Goal: Transaction & Acquisition: Download file/media

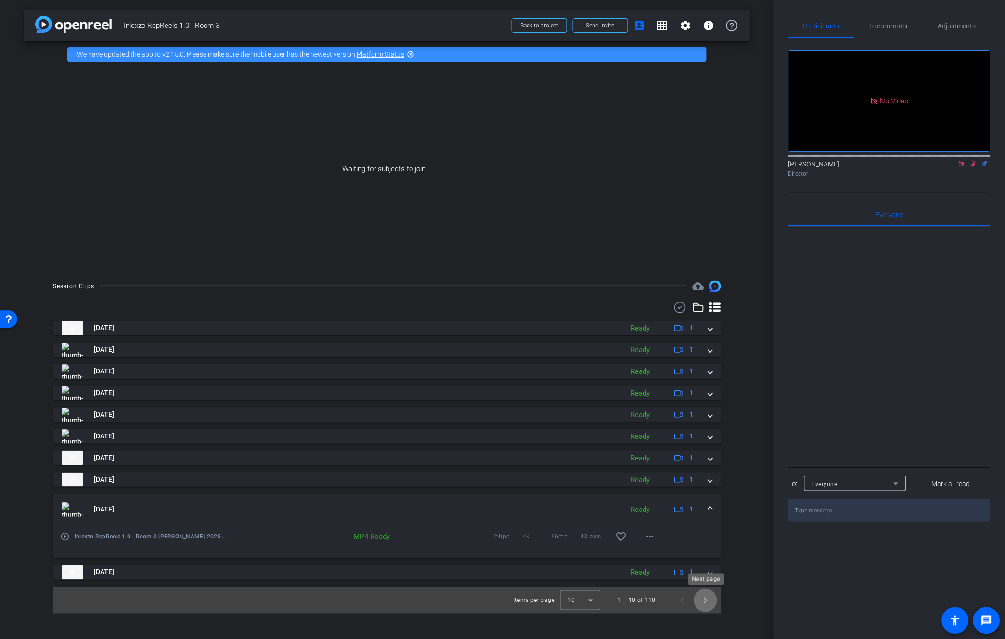
click at [710, 599] on span "Next page" at bounding box center [705, 600] width 23 height 23
click at [675, 603] on span "Previous page" at bounding box center [682, 600] width 23 height 23
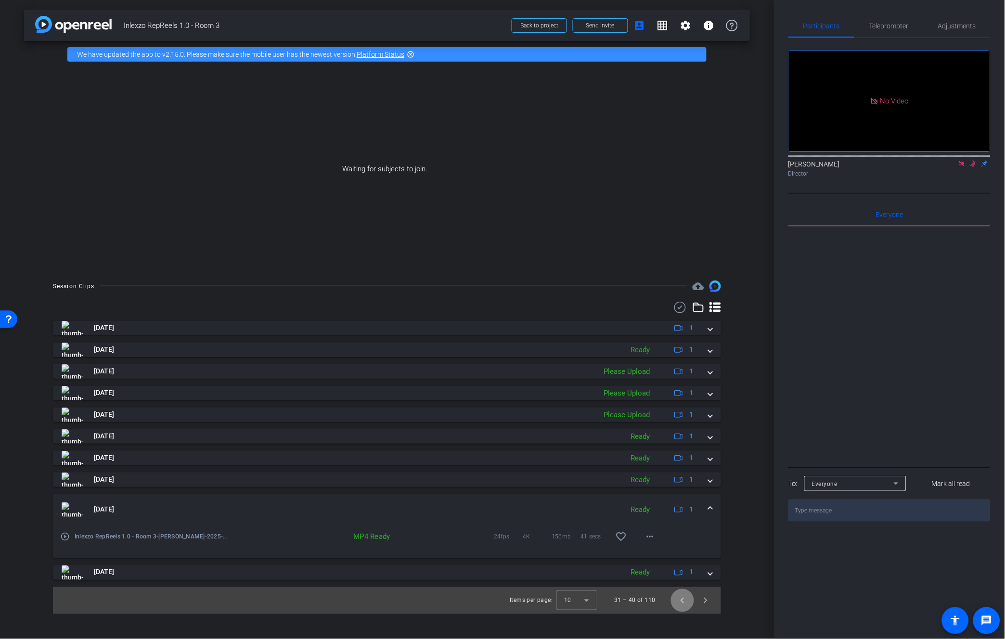
click at [675, 603] on span "Previous page" at bounding box center [682, 600] width 23 height 23
click at [676, 603] on span "Previous page" at bounding box center [682, 600] width 23 height 23
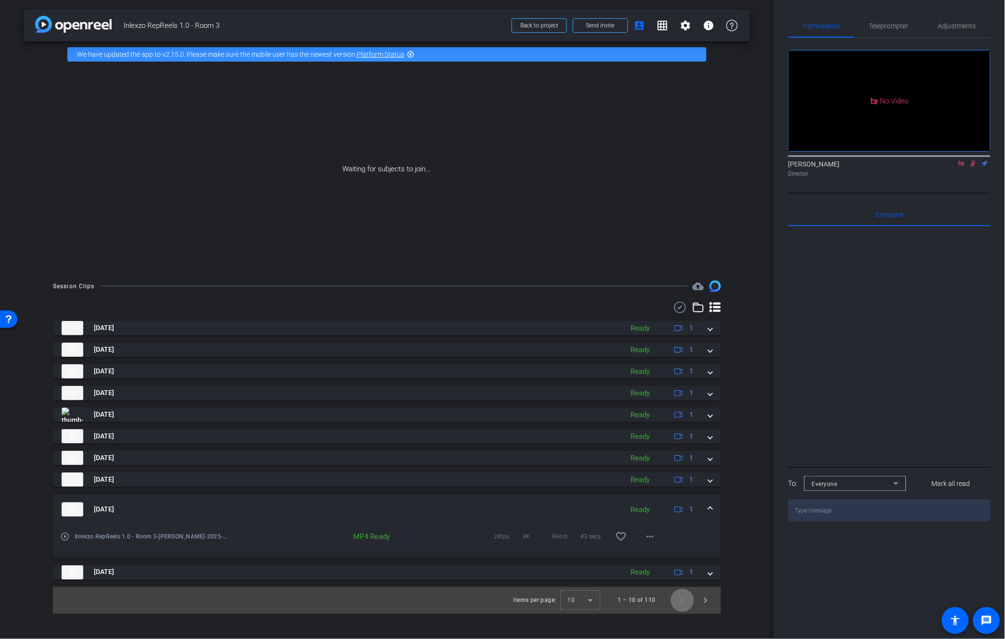
click at [676, 603] on span "Previous page" at bounding box center [682, 600] width 23 height 23
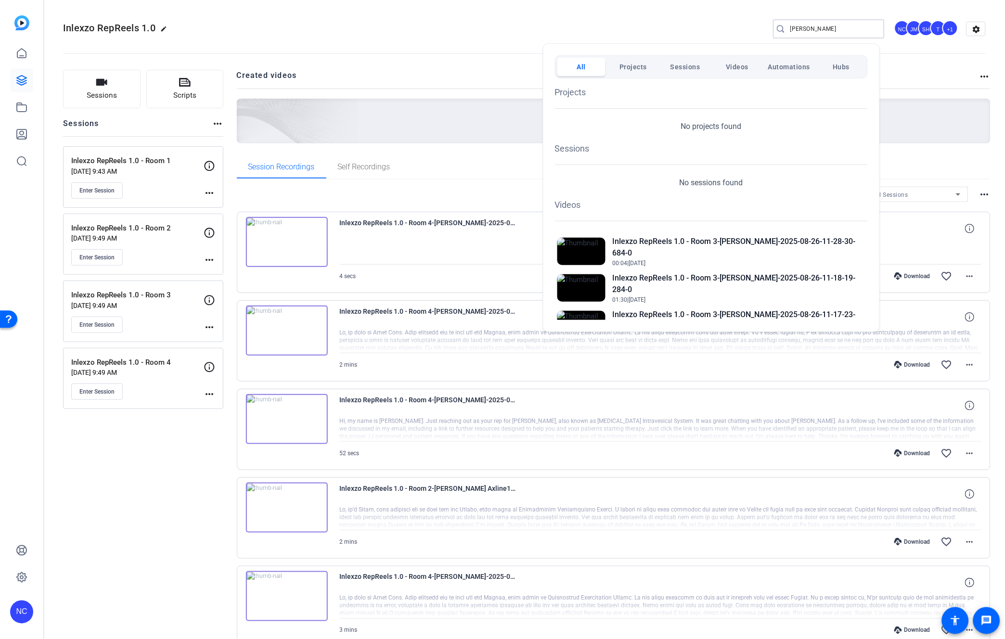
scroll to position [146, 0]
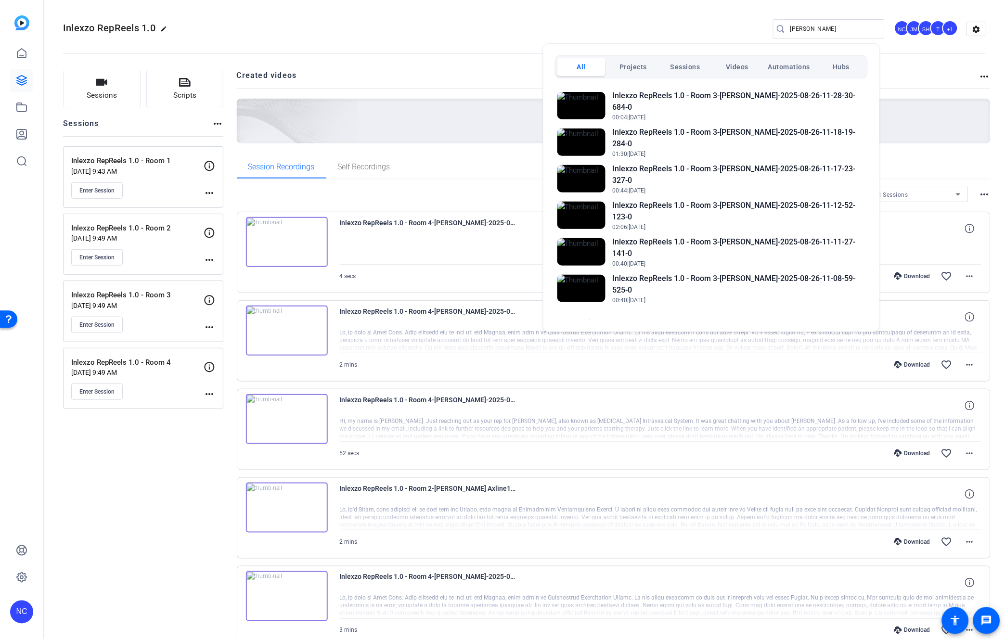
click at [401, 36] on div at bounding box center [502, 319] width 1005 height 639
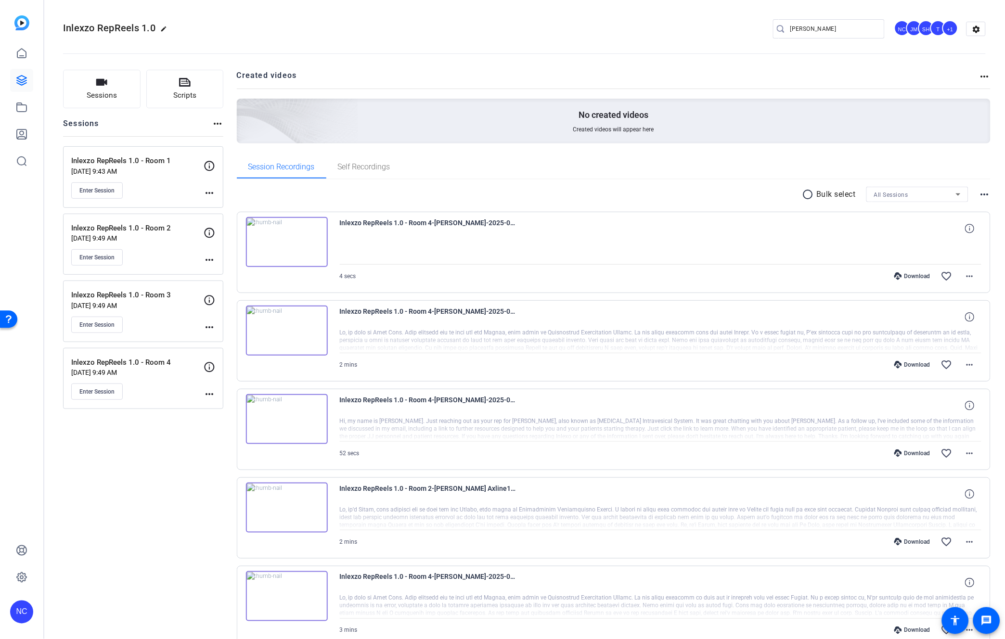
click at [802, 32] on input "brent" at bounding box center [833, 29] width 87 height 12
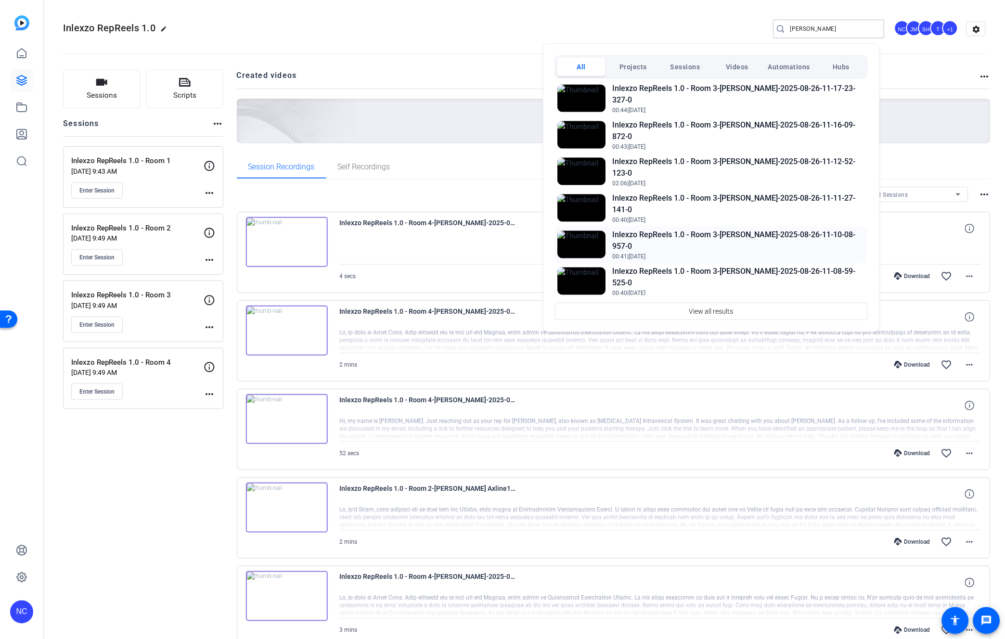
scroll to position [427, 0]
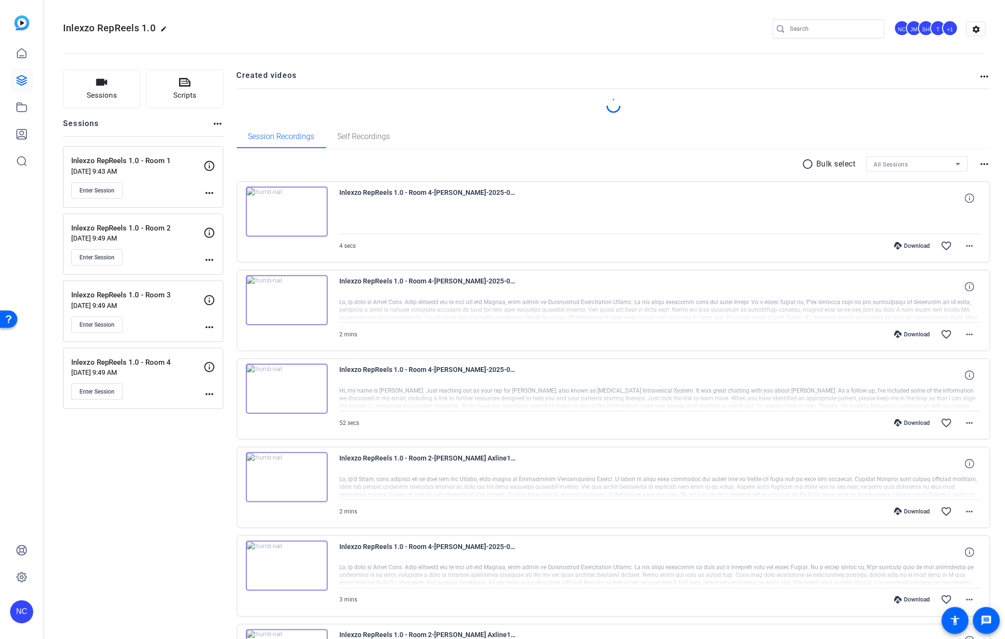
click at [810, 35] on div at bounding box center [833, 28] width 87 height 19
click at [821, 29] on input "Search" at bounding box center [833, 29] width 87 height 12
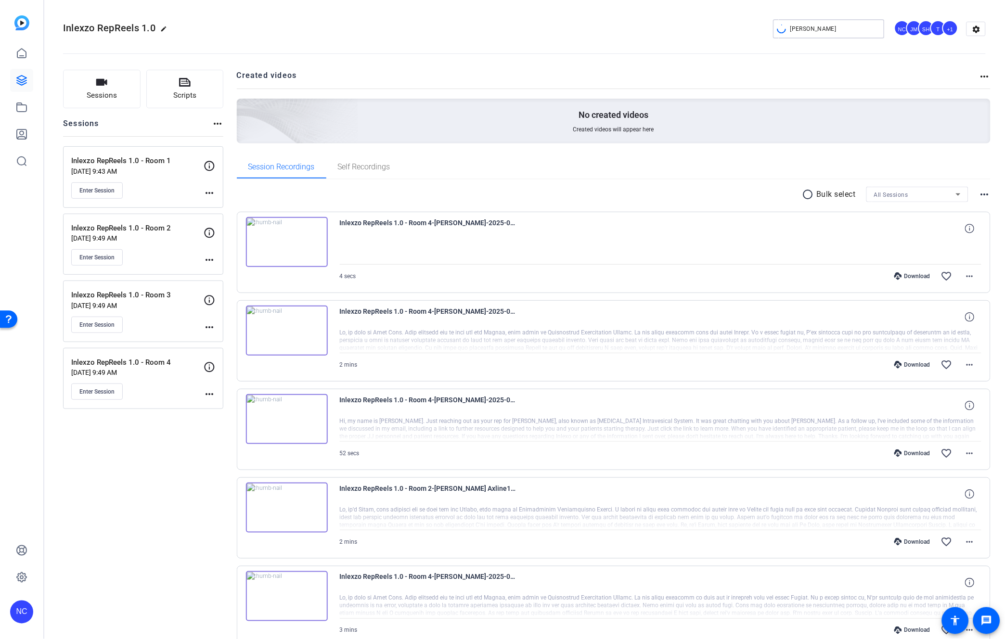
type input "[PERSON_NAME]"
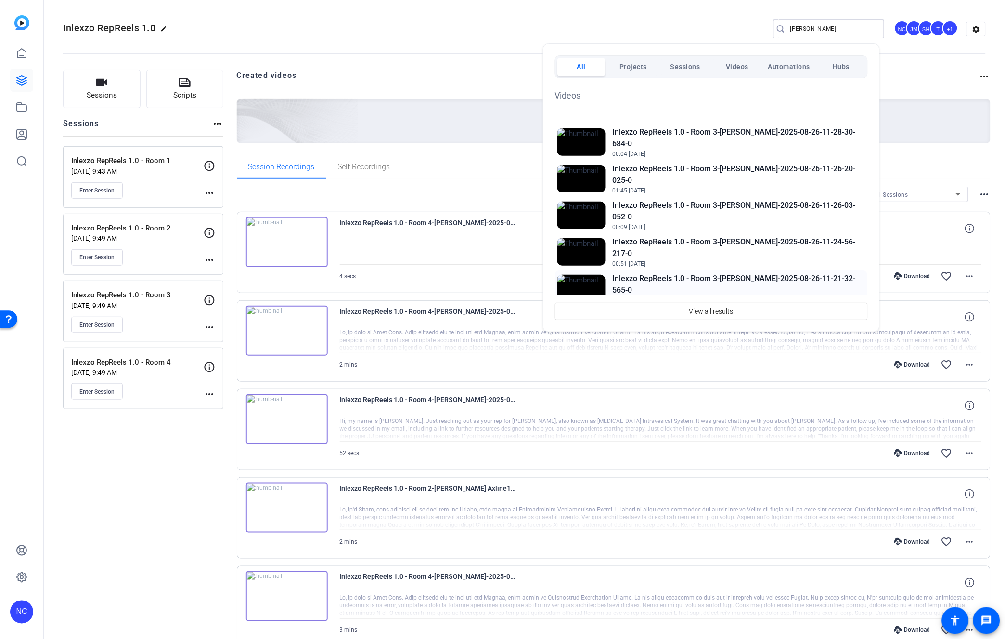
scroll to position [105, 0]
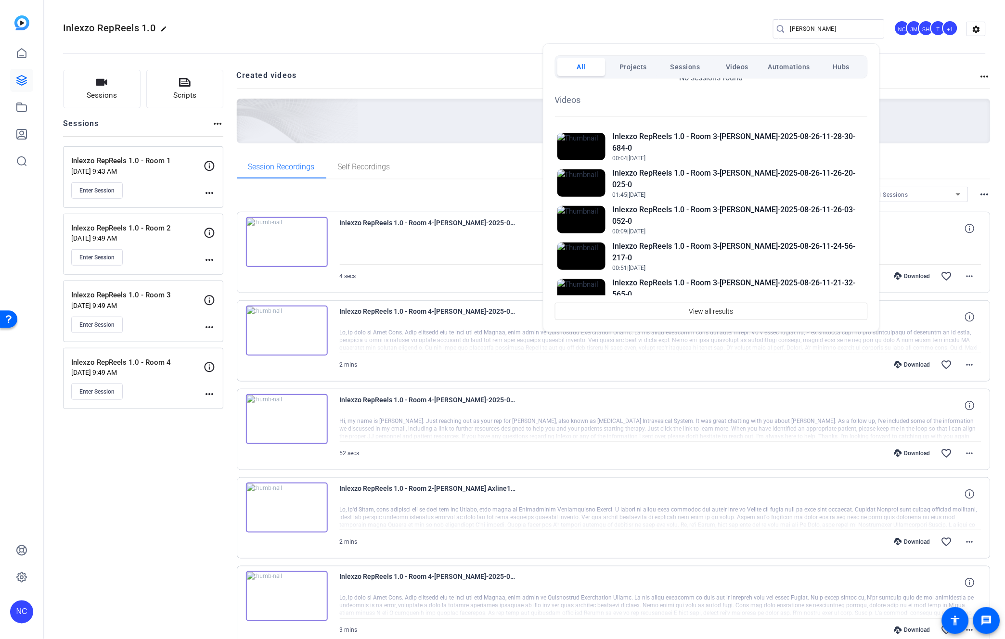
drag, startPoint x: 106, startPoint y: 493, endPoint x: 100, endPoint y: 494, distance: 6.3
click at [103, 494] on div at bounding box center [502, 319] width 1005 height 639
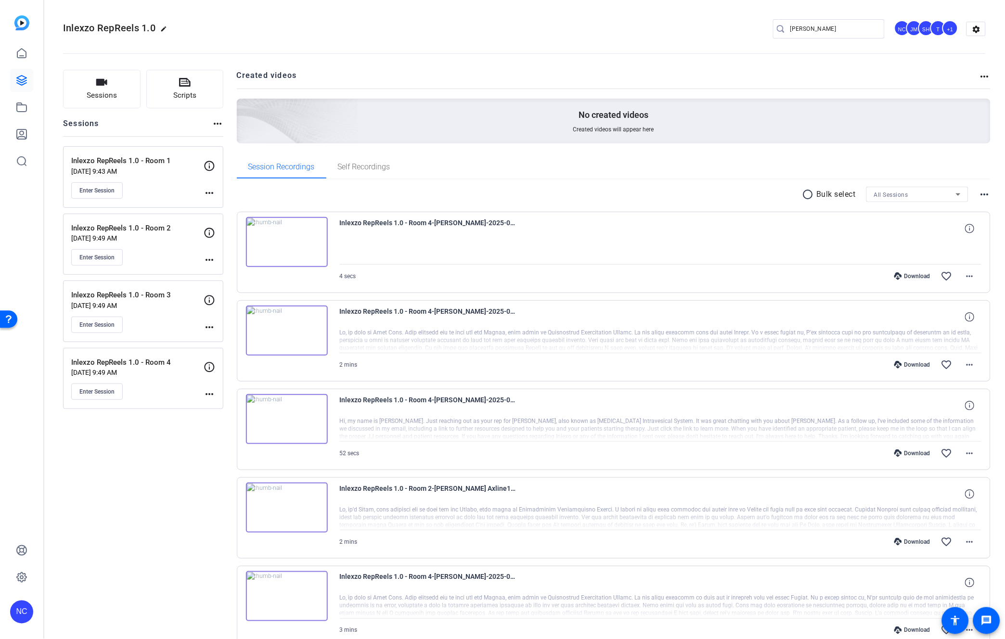
click at [804, 193] on mat-icon "radio_button_unchecked" at bounding box center [809, 195] width 14 height 12
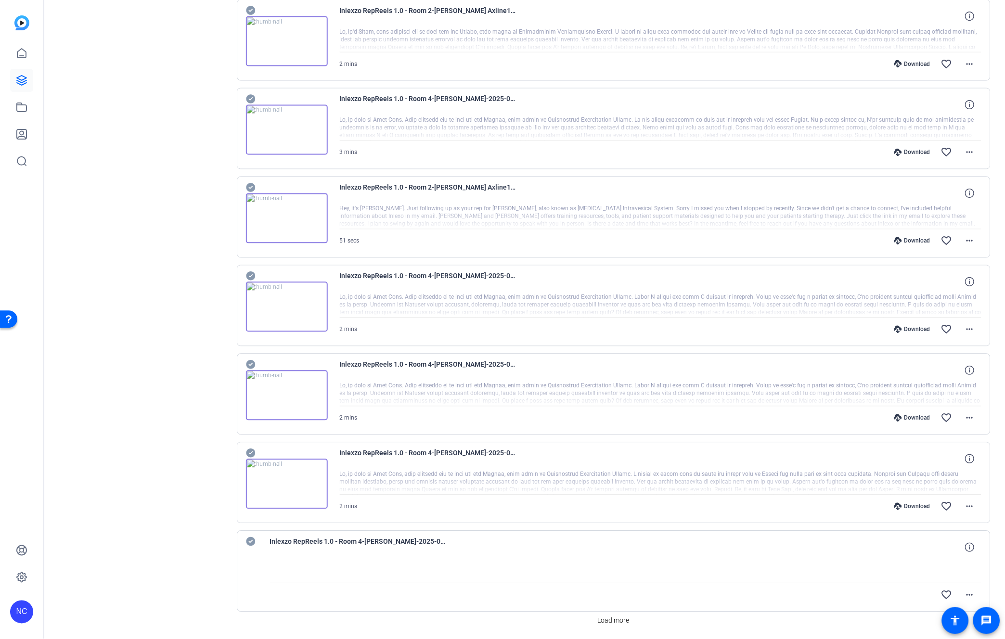
scroll to position [481, 0]
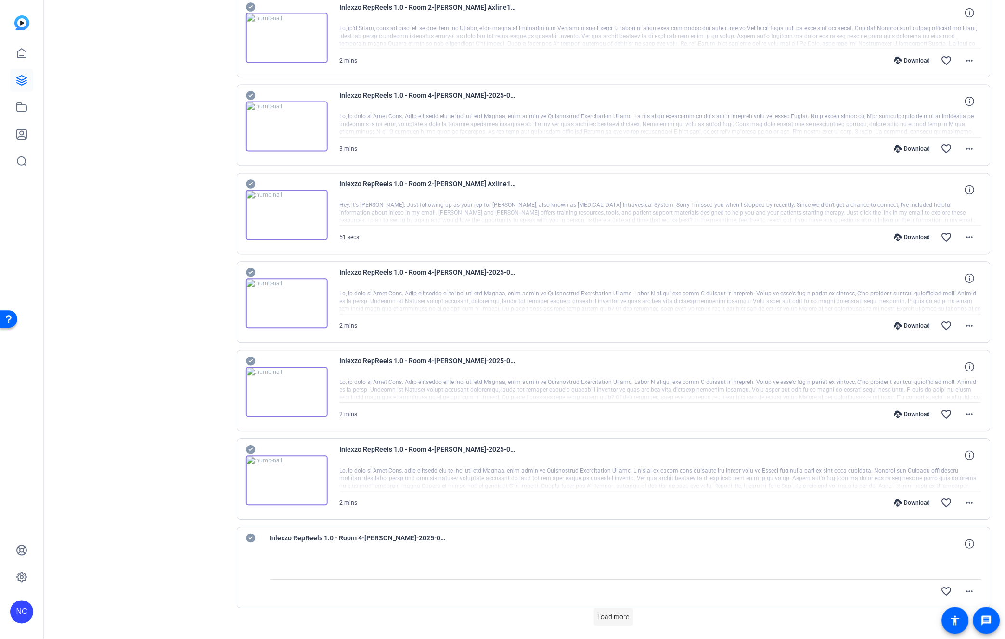
click at [610, 618] on span "Load more" at bounding box center [614, 618] width 32 height 10
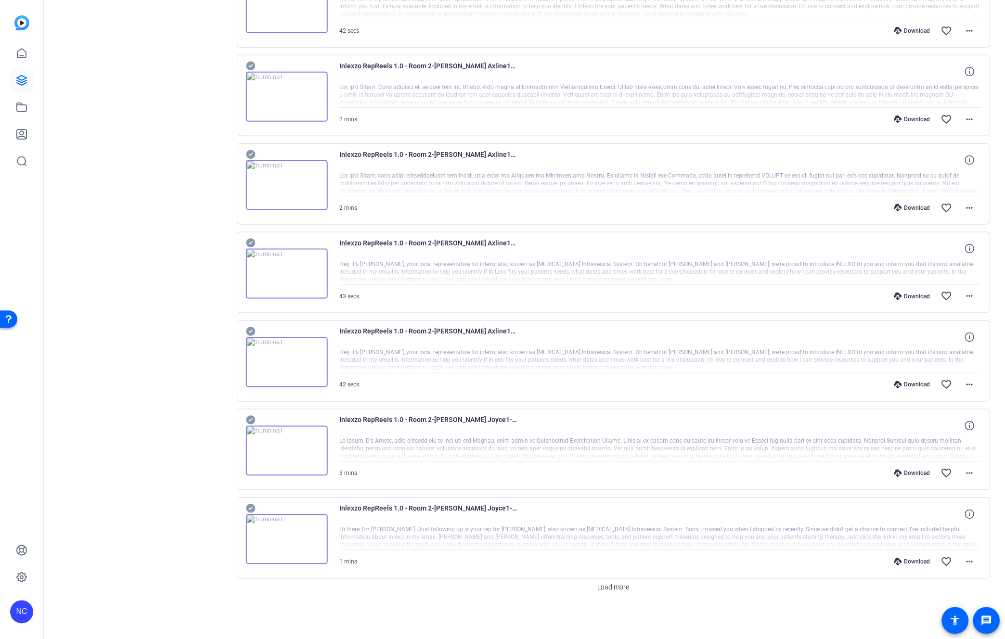
scroll to position [1399, 0]
click at [612, 595] on span at bounding box center [613, 587] width 39 height 23
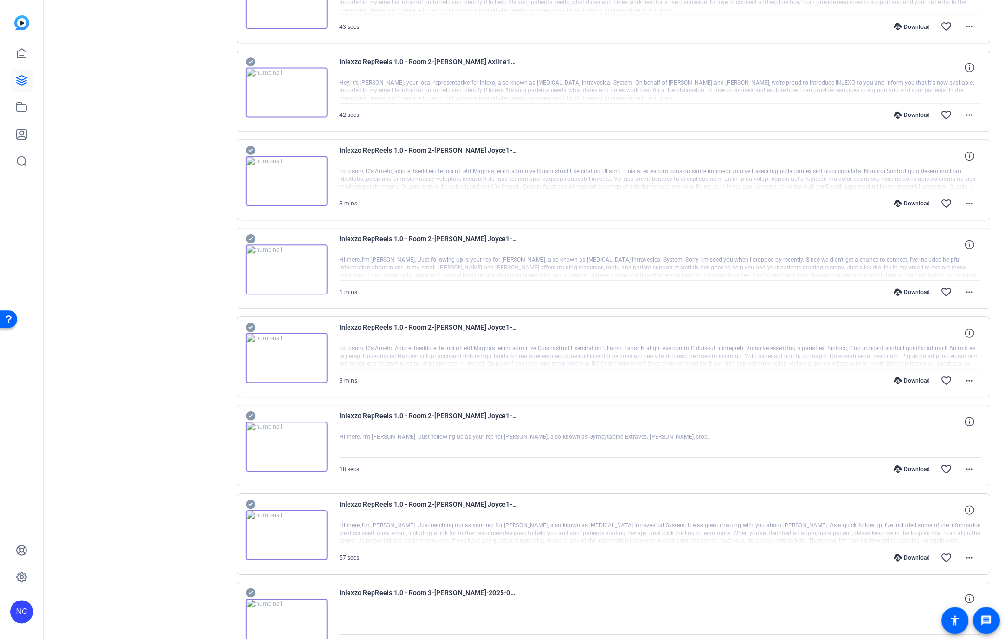
scroll to position [2041, 0]
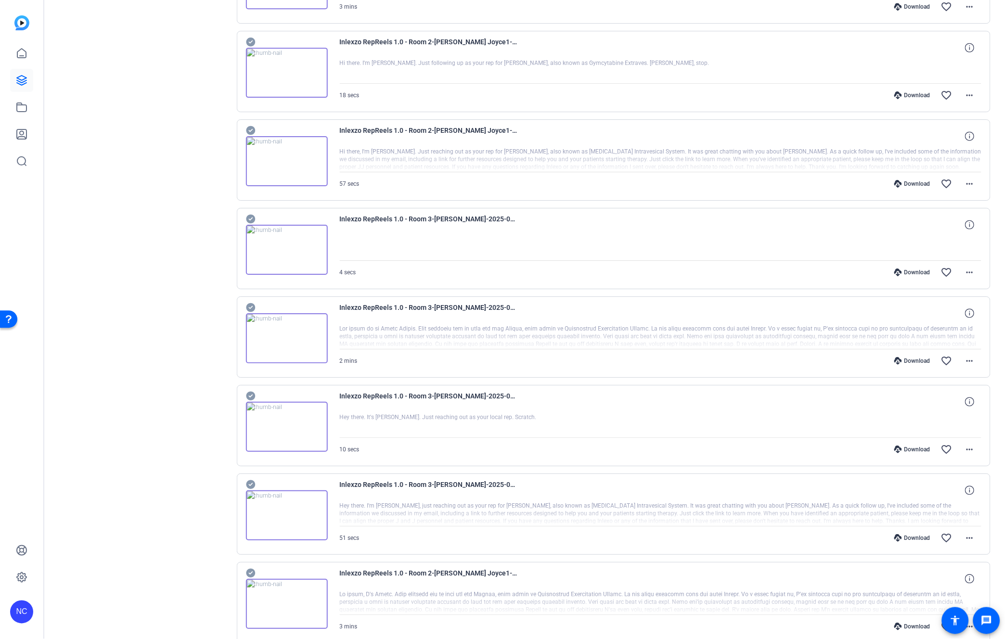
click at [252, 220] on icon at bounding box center [251, 219] width 10 height 12
click at [246, 316] on div at bounding box center [287, 338] width 82 height 50
click at [249, 311] on icon at bounding box center [251, 308] width 10 height 12
click at [248, 399] on icon at bounding box center [250, 396] width 9 height 9
click at [251, 486] on icon at bounding box center [250, 484] width 9 height 9
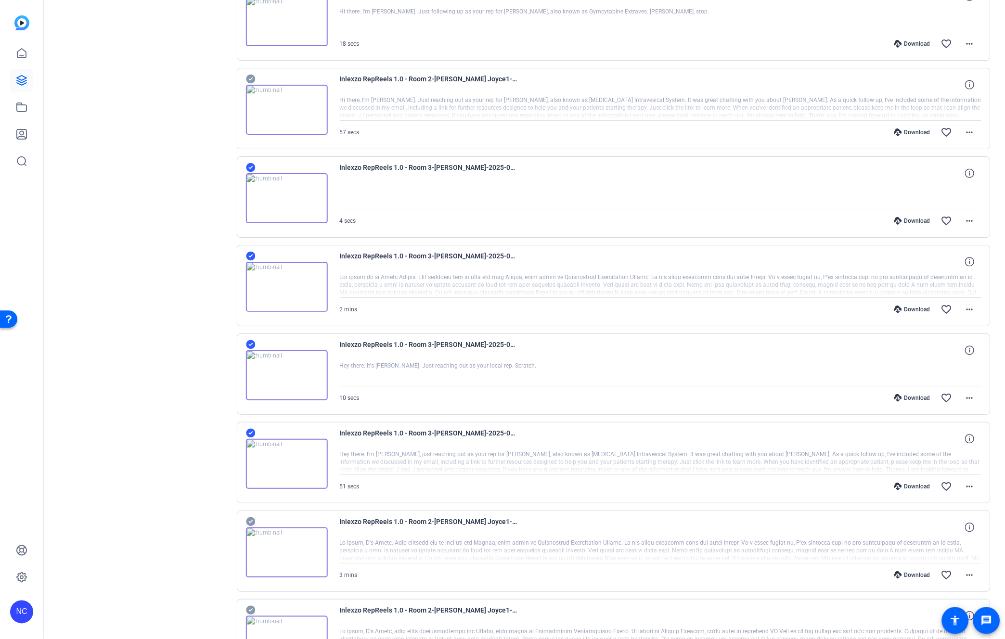
scroll to position [2286, 0]
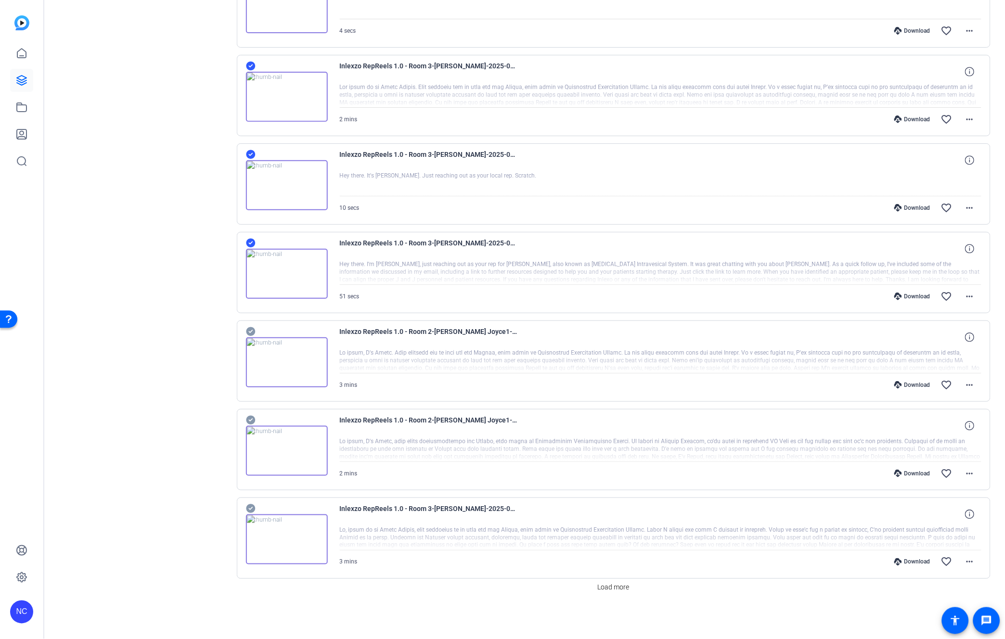
click at [250, 504] on icon at bounding box center [250, 508] width 9 height 9
click at [608, 594] on span at bounding box center [613, 587] width 39 height 23
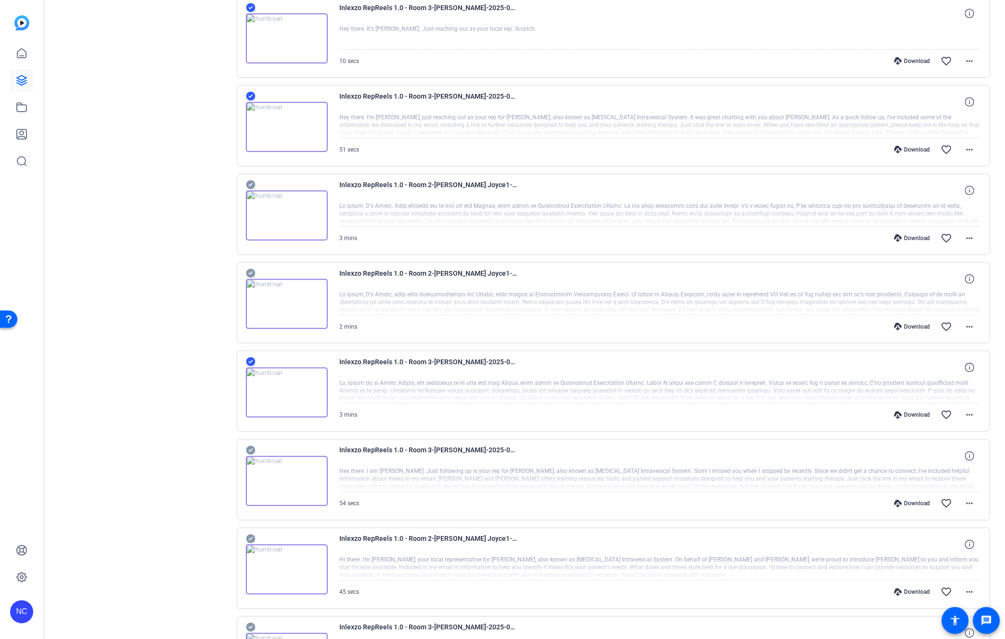
scroll to position [2500, 0]
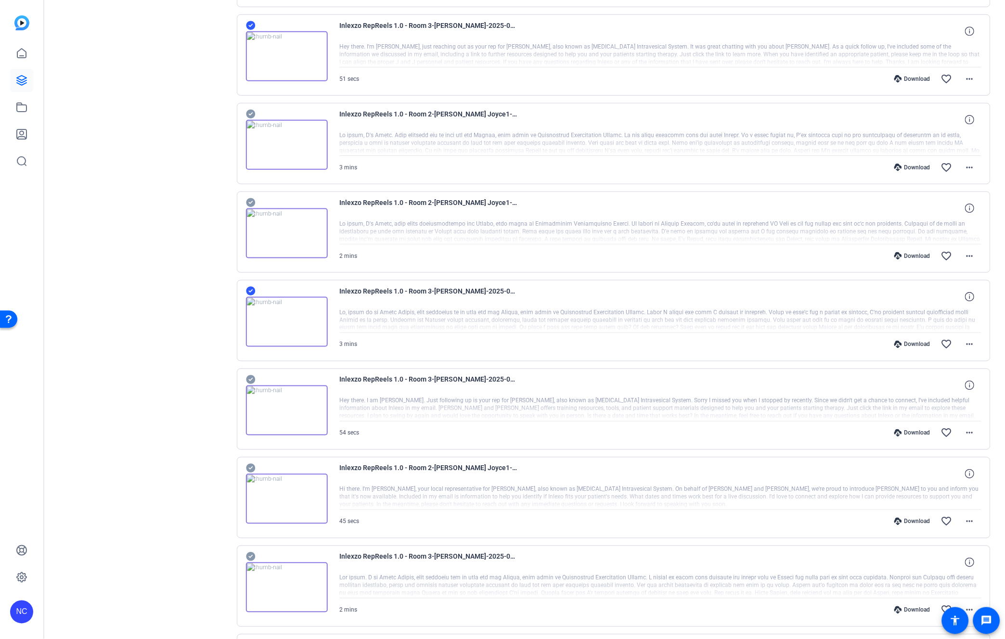
click at [252, 385] on icon at bounding box center [250, 379] width 9 height 9
click at [255, 562] on icon at bounding box center [251, 557] width 10 height 12
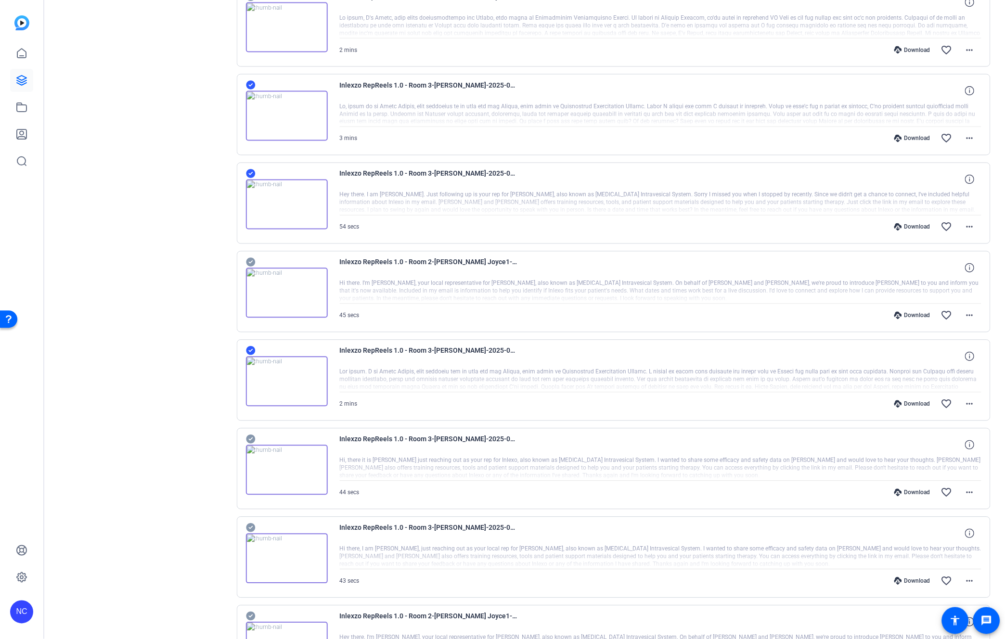
scroll to position [2714, 0]
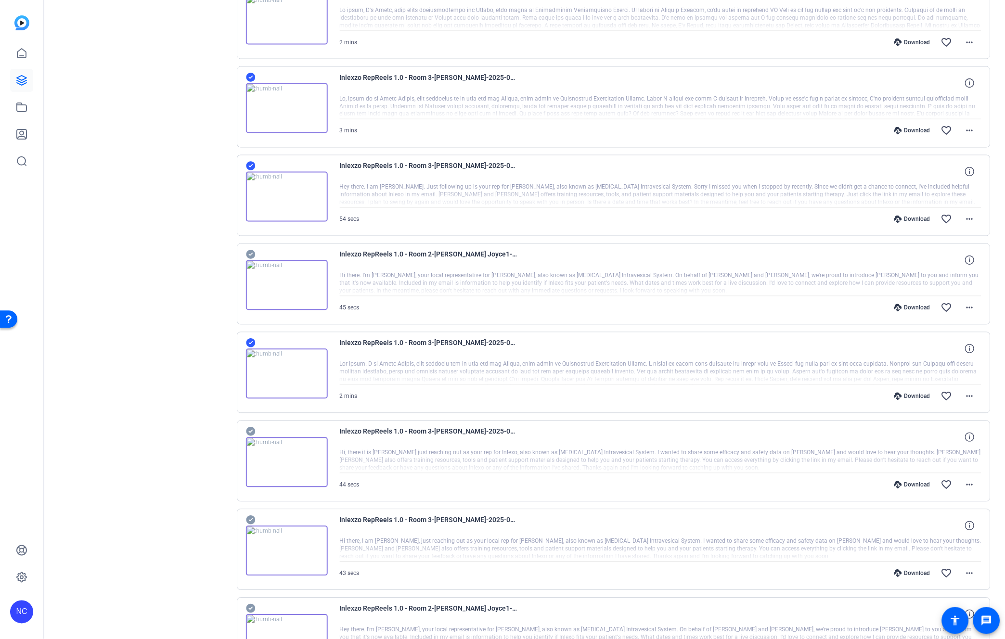
click at [251, 433] on icon at bounding box center [250, 431] width 9 height 9
click at [251, 525] on icon at bounding box center [250, 520] width 9 height 9
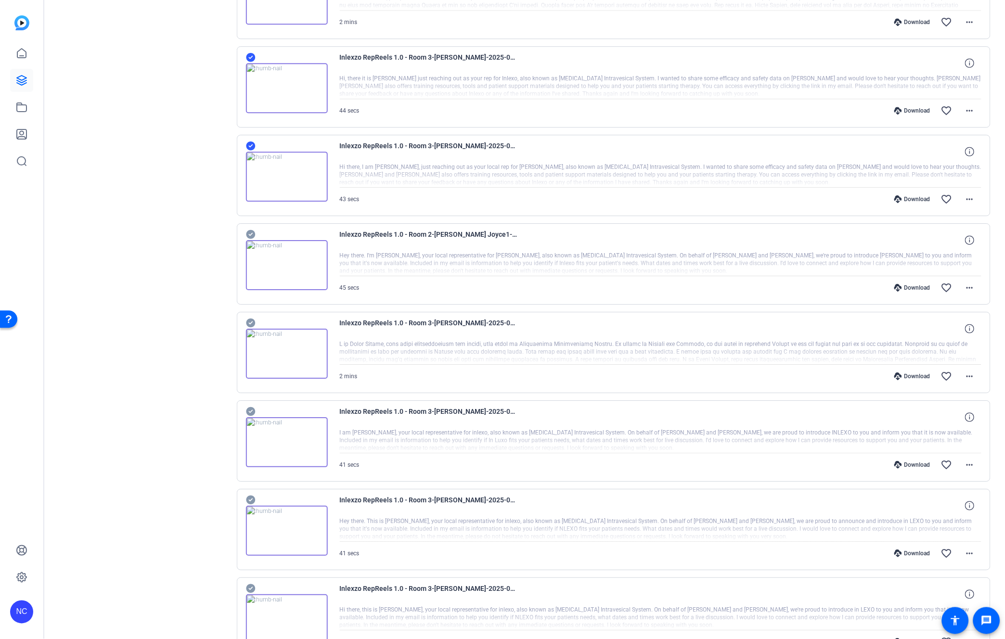
click at [251, 324] on icon at bounding box center [250, 323] width 9 height 9
click at [252, 416] on icon at bounding box center [250, 411] width 9 height 9
click at [249, 505] on icon at bounding box center [250, 500] width 9 height 9
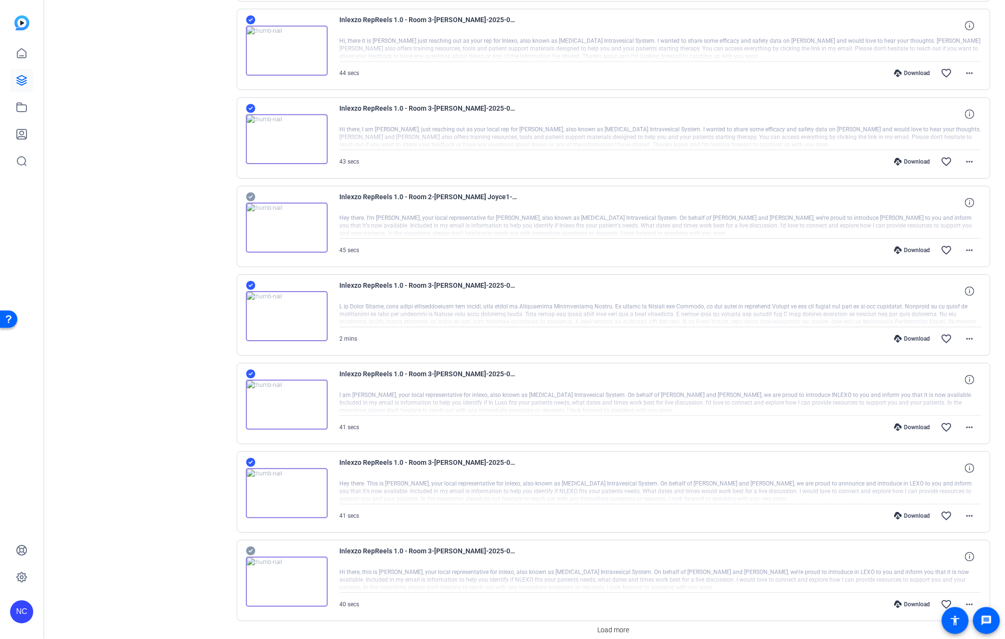
scroll to position [3173, 0]
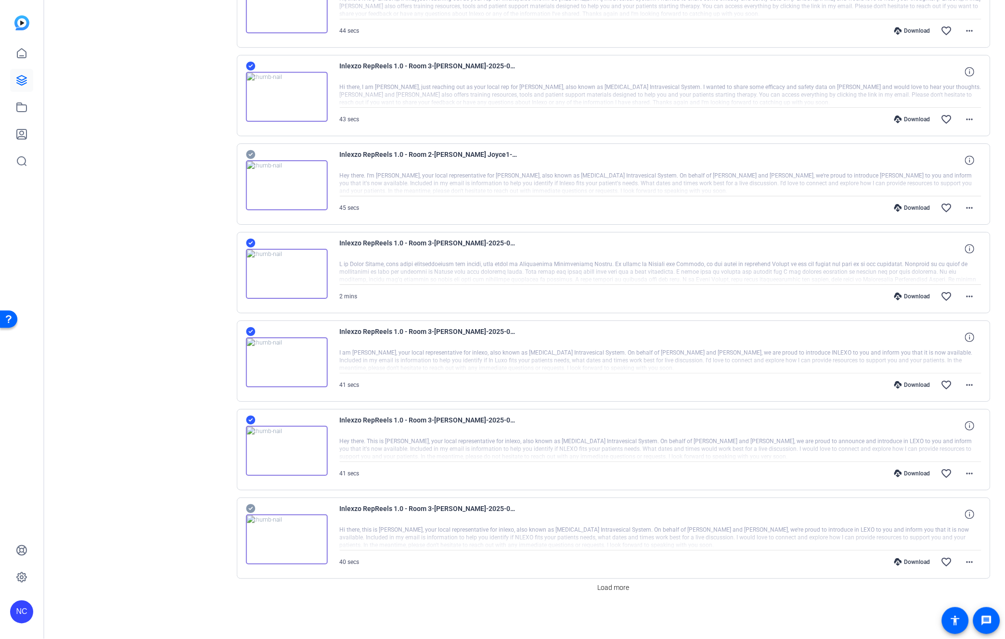
click at [251, 508] on icon at bounding box center [250, 508] width 9 height 9
click at [626, 594] on span at bounding box center [613, 587] width 39 height 23
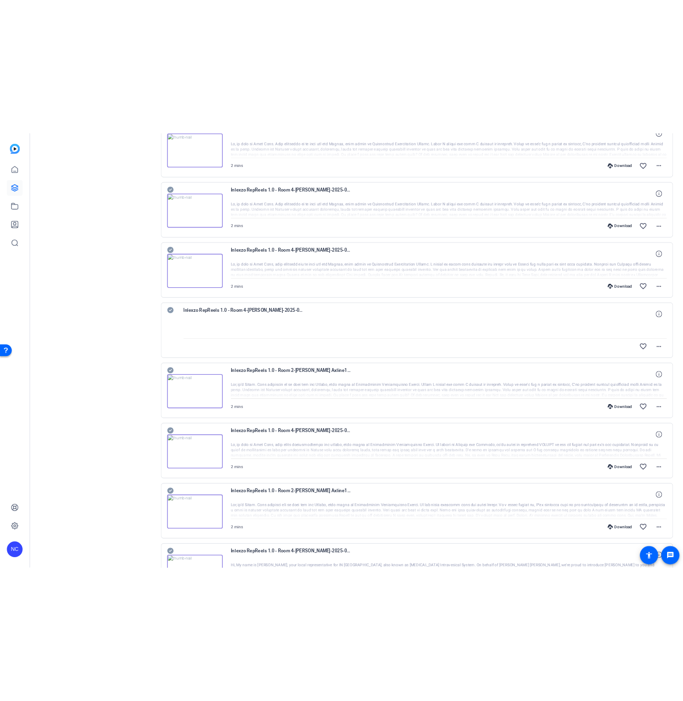
scroll to position [0, 0]
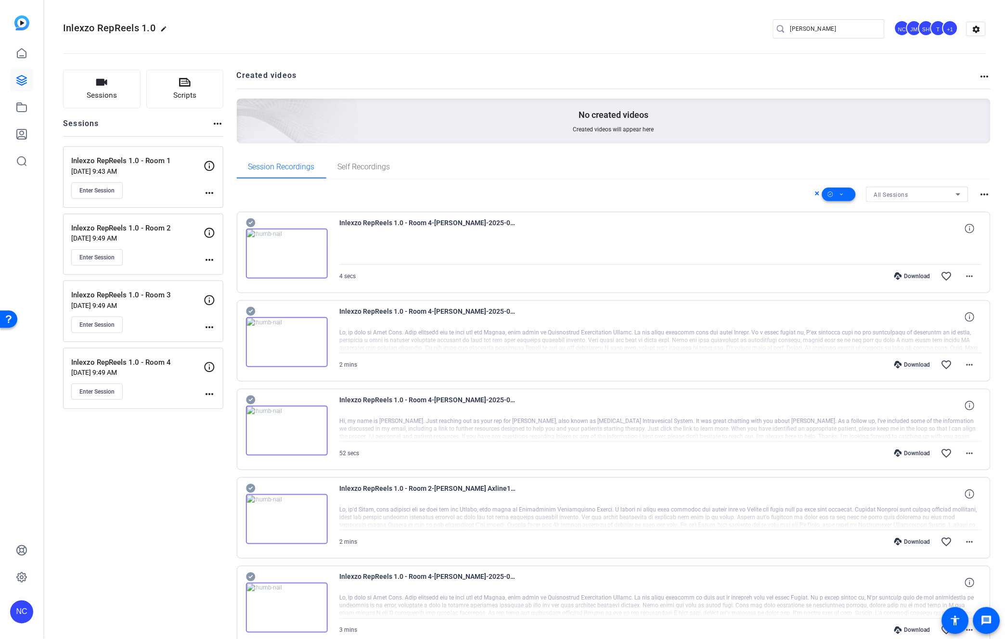
click at [839, 196] on icon at bounding box center [841, 195] width 5 height 12
click at [845, 242] on span "Download MP4" at bounding box center [850, 246] width 51 height 12
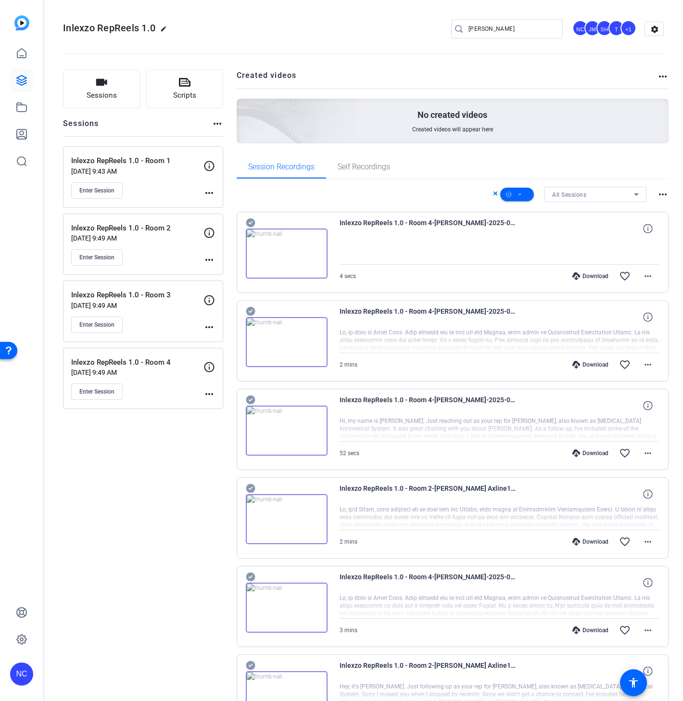
click at [503, 25] on input "brent" at bounding box center [512, 29] width 87 height 12
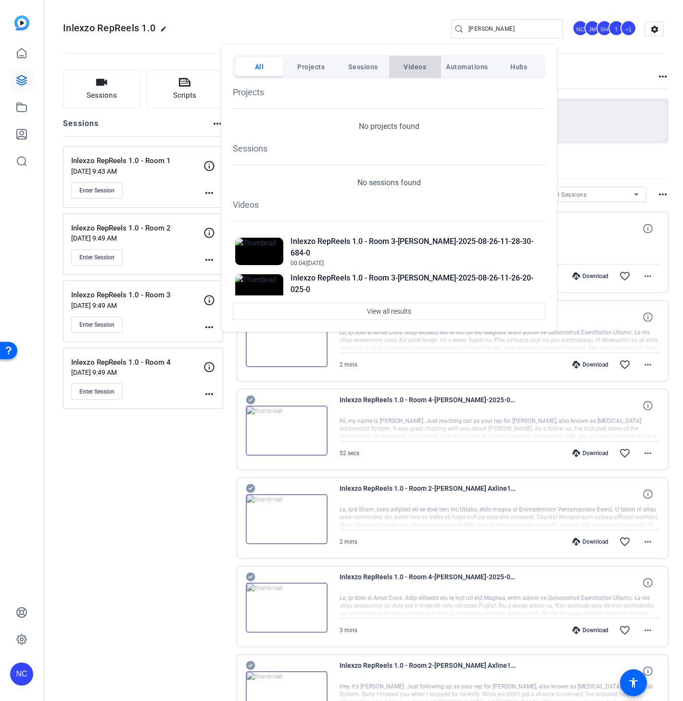
drag, startPoint x: 446, startPoint y: 252, endPoint x: 412, endPoint y: 66, distance: 188.9
click at [412, 66] on span "Videos" at bounding box center [415, 66] width 23 height 17
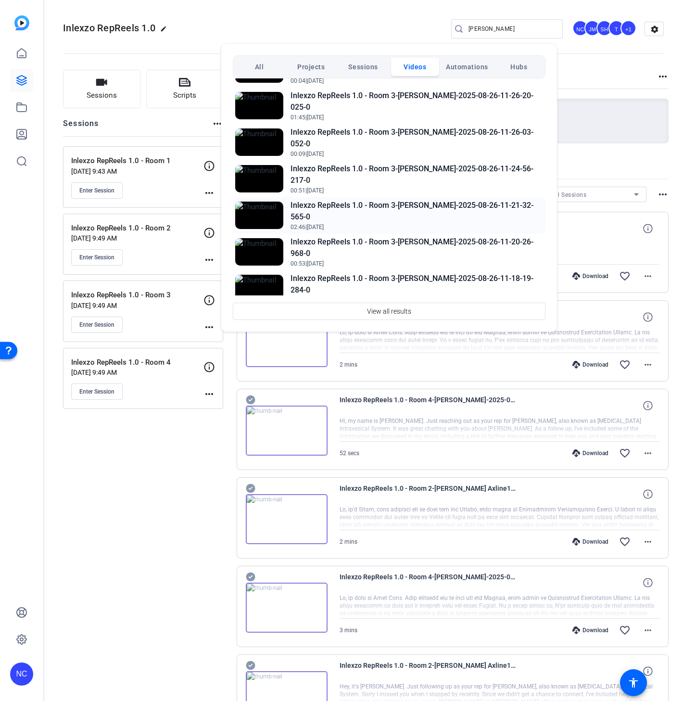
scroll to position [53, 0]
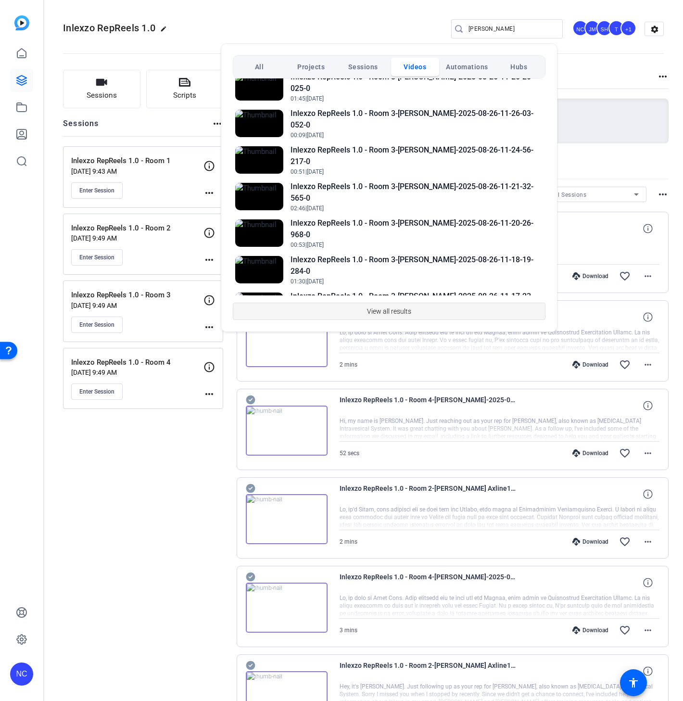
click at [376, 316] on span "View all results" at bounding box center [389, 311] width 44 height 18
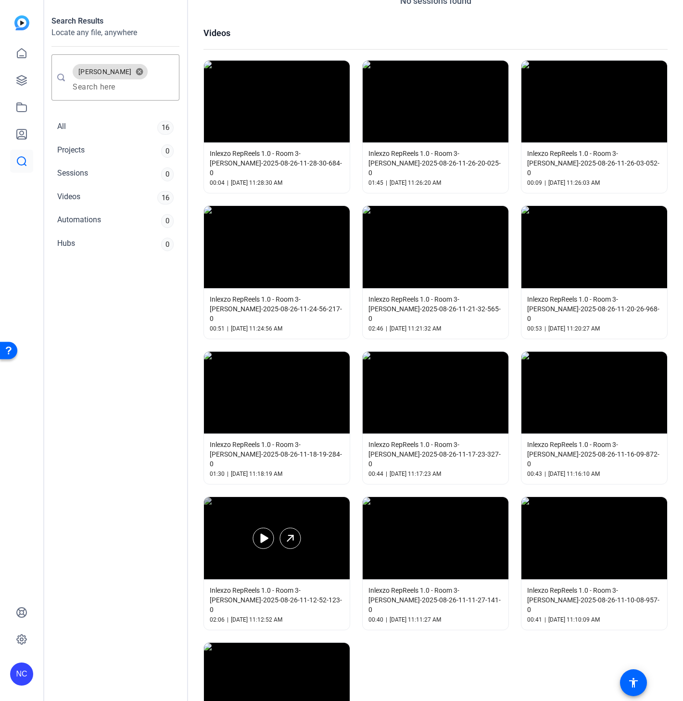
scroll to position [160, 0]
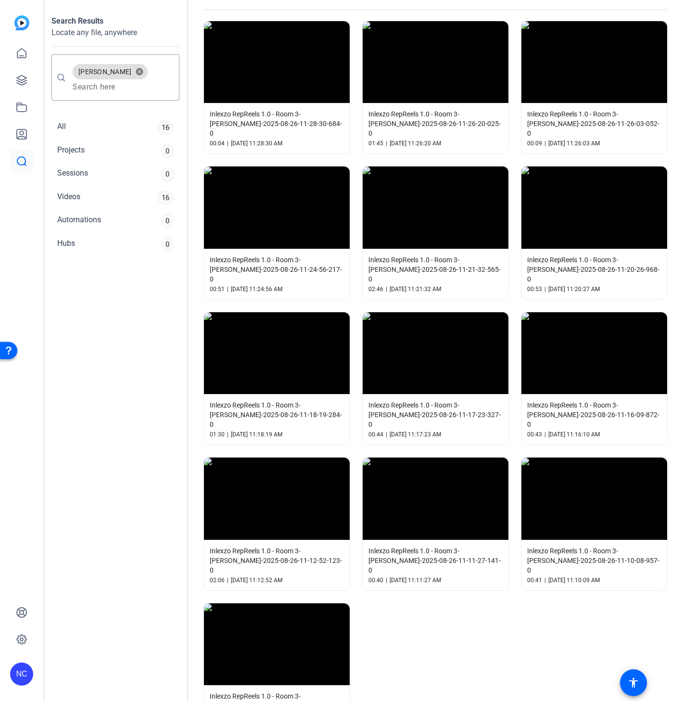
drag, startPoint x: 448, startPoint y: 97, endPoint x: 210, endPoint y: 277, distance: 298.6
click at [126, 319] on div "Search Results Locate any file, anywhere brent cancel All 16 Projects 0 Session…" at bounding box center [116, 350] width 144 height 701
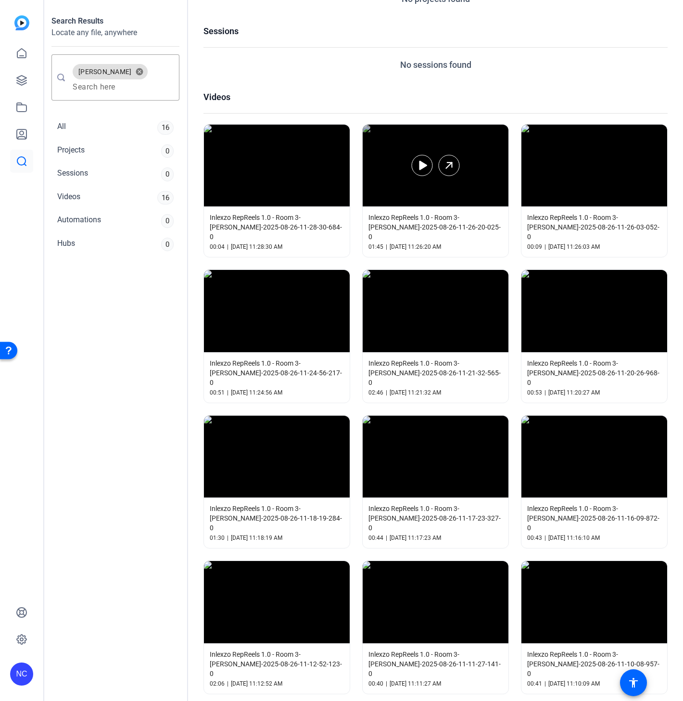
scroll to position [53, 0]
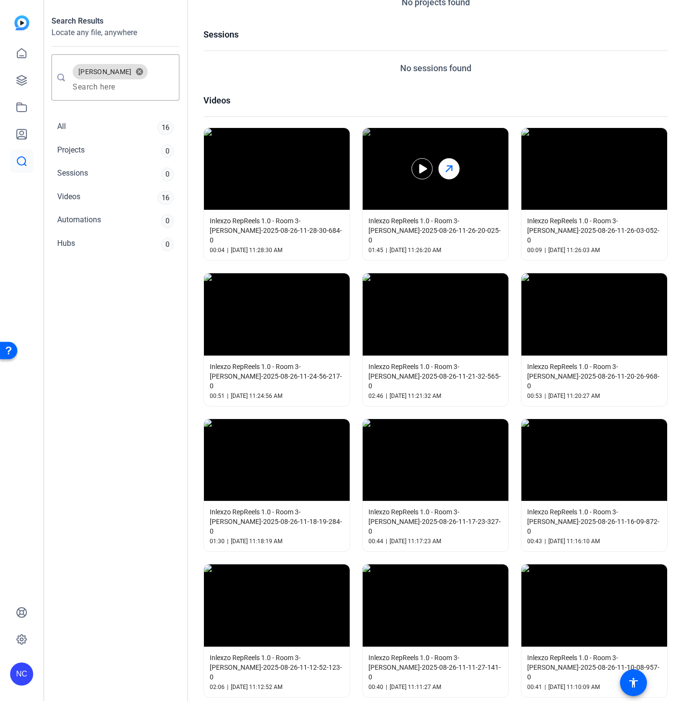
click at [448, 165] on icon at bounding box center [450, 169] width 12 height 12
click at [397, 146] on div at bounding box center [436, 169] width 146 height 82
click at [411, 233] on span "Inlexzo RepReels 1.0 - Room 3-[PERSON_NAME]-2025-08-26-11-26-20-025-0" at bounding box center [436, 230] width 134 height 29
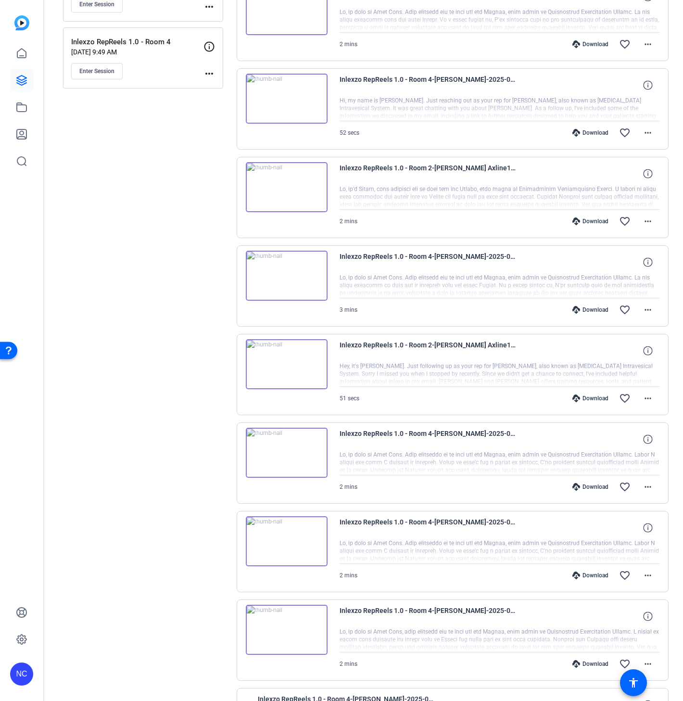
scroll to position [450, 0]
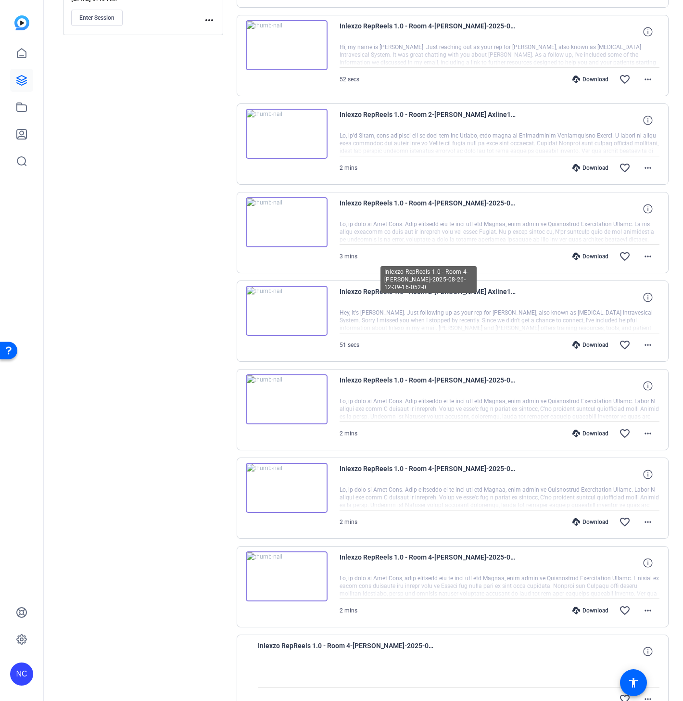
scroll to position [450, 0]
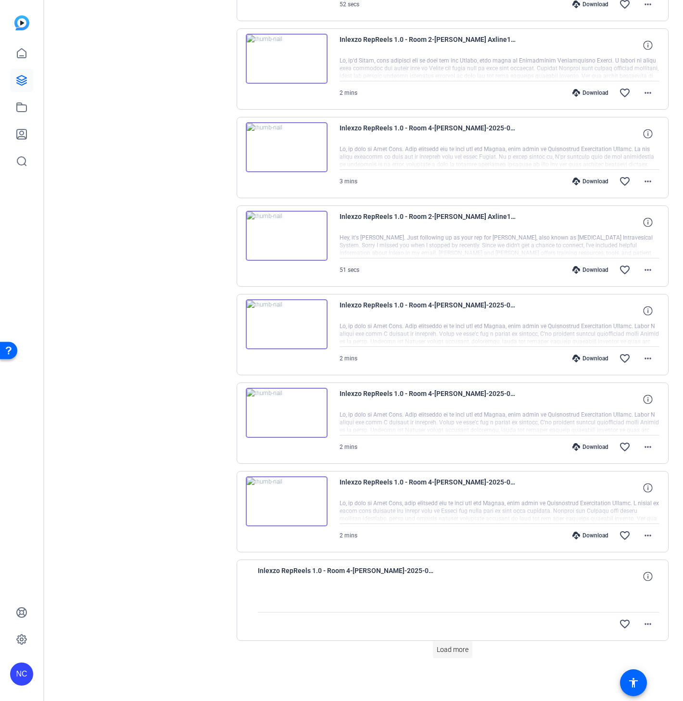
click at [433, 656] on span at bounding box center [452, 649] width 39 height 23
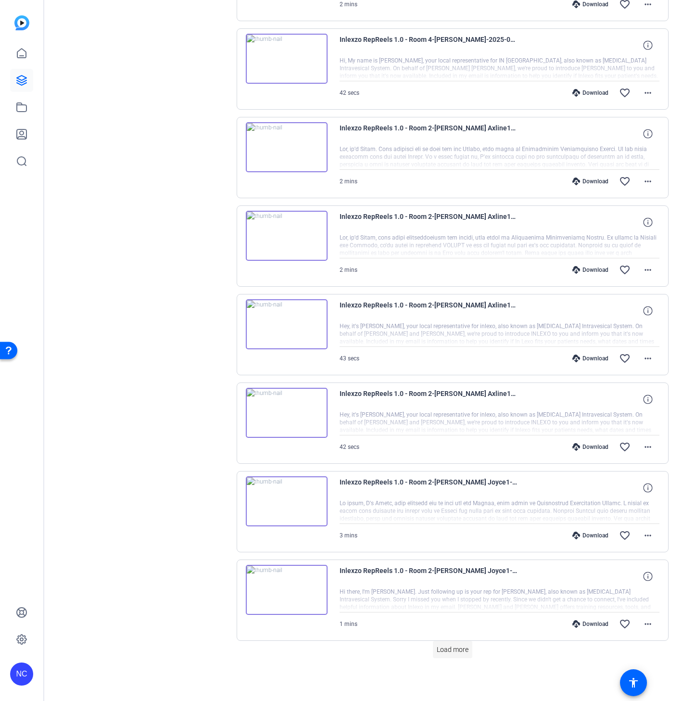
click at [444, 645] on span "Load more" at bounding box center [453, 650] width 32 height 10
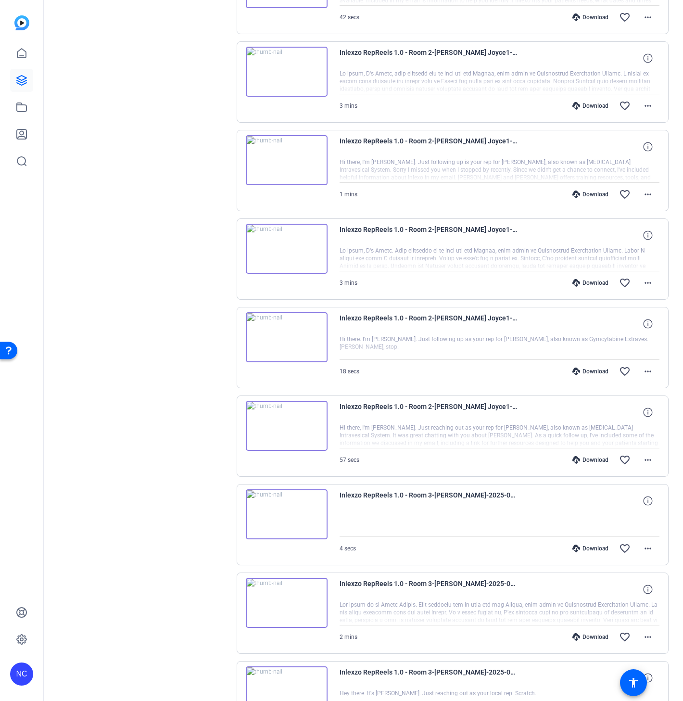
scroll to position [1979, 0]
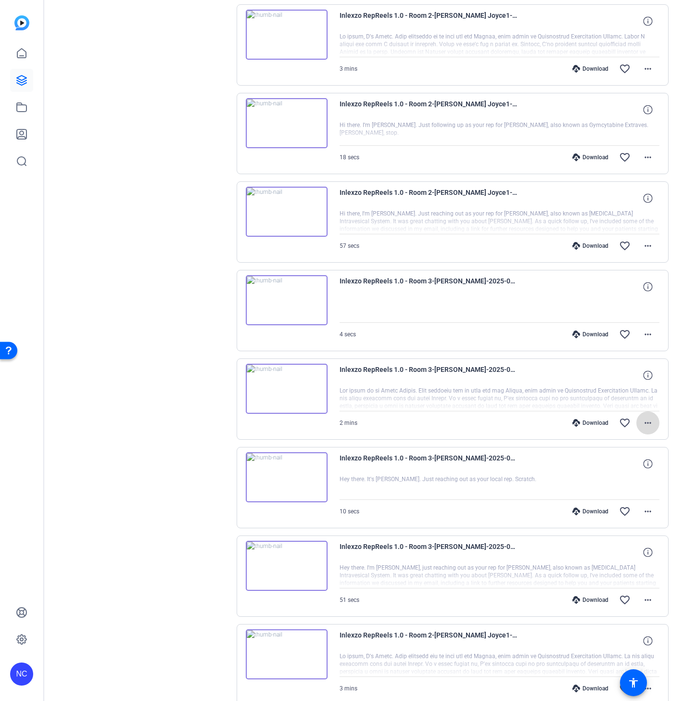
click at [646, 425] on mat-icon "more_horiz" at bounding box center [649, 423] width 12 height 12
click at [633, 467] on span "Download MP4" at bounding box center [618, 470] width 58 height 12
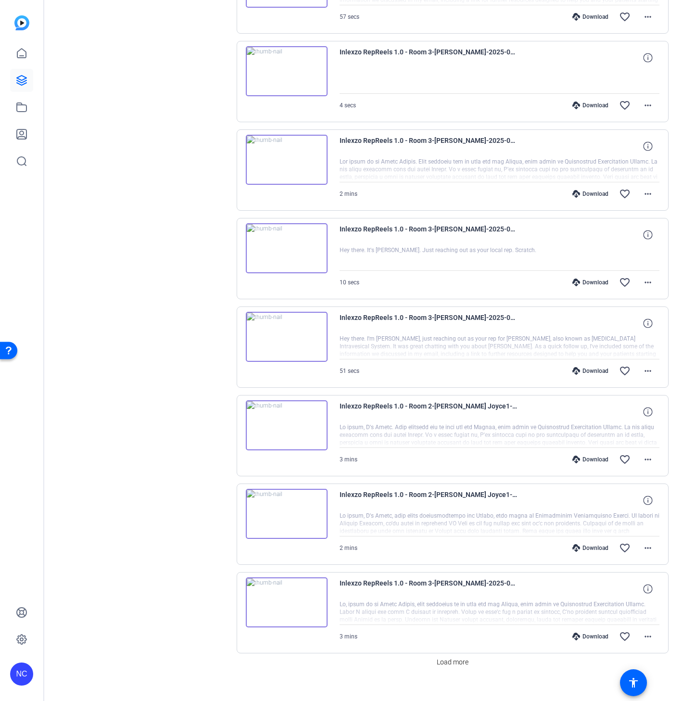
scroll to position [2224, 0]
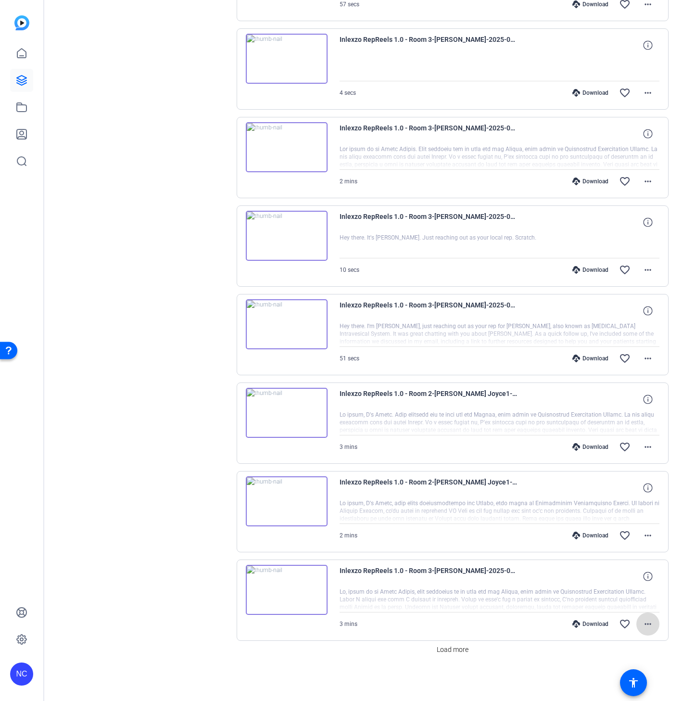
click at [643, 619] on mat-icon "more_horiz" at bounding box center [649, 624] width 12 height 12
click at [621, 534] on span "Download MP4" at bounding box center [618, 533] width 58 height 12
click at [445, 648] on span "Load more" at bounding box center [453, 650] width 32 height 10
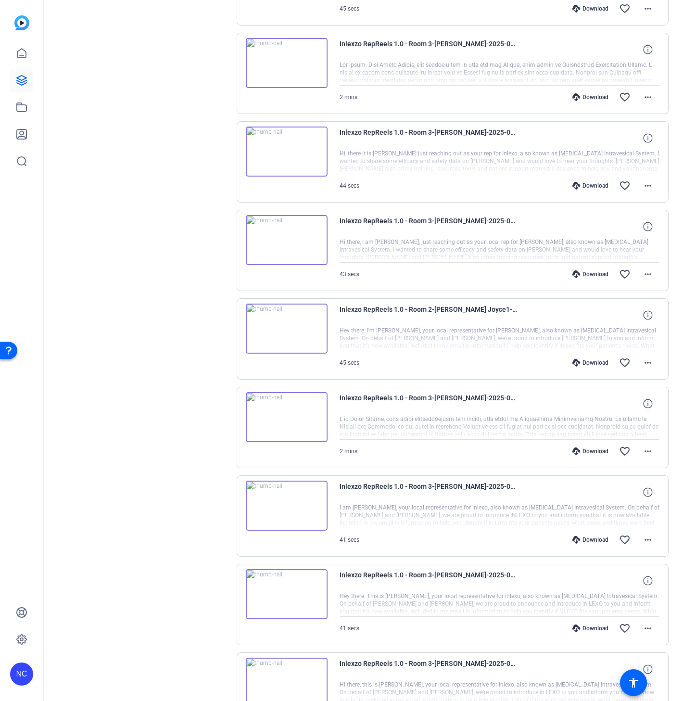
scroll to position [3111, 0]
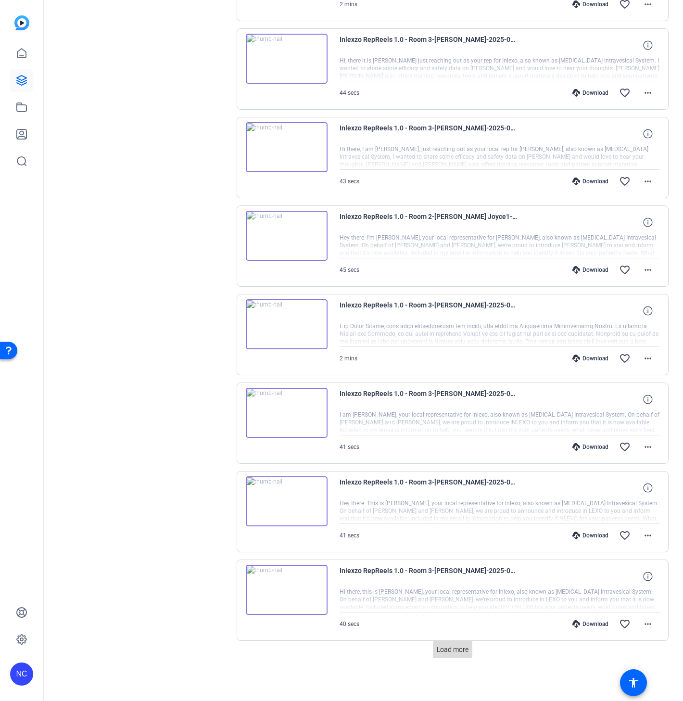
click at [444, 649] on span "Load more" at bounding box center [453, 650] width 32 height 10
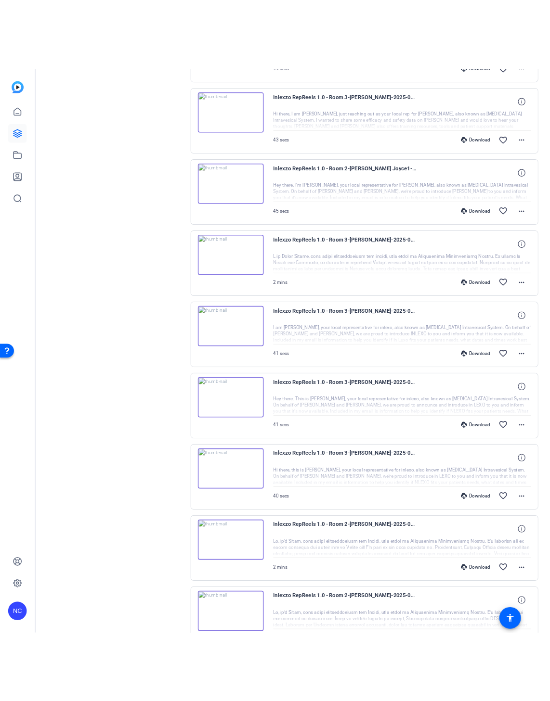
scroll to position [3217, 0]
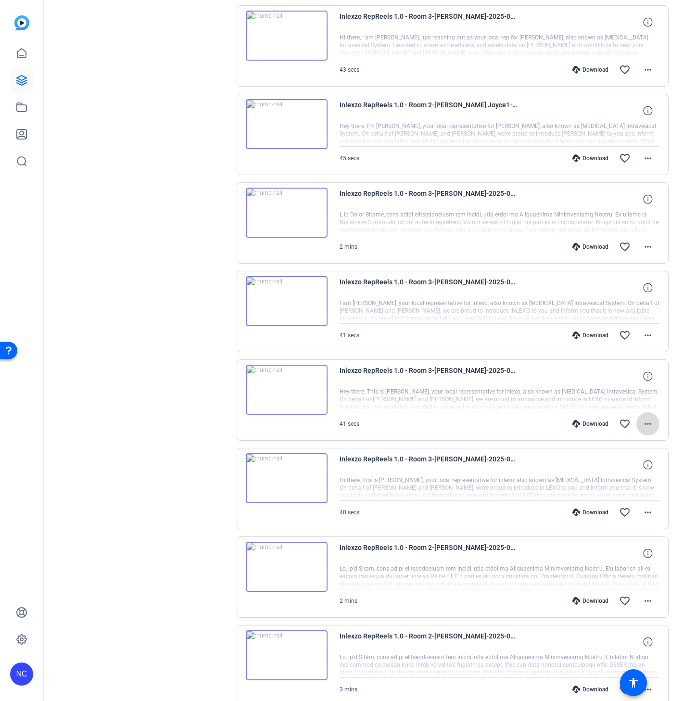
click at [645, 430] on mat-icon "more_horiz" at bounding box center [649, 424] width 12 height 12
click at [608, 477] on span "Download MP4" at bounding box center [618, 473] width 58 height 12
